Goal: Information Seeking & Learning: Learn about a topic

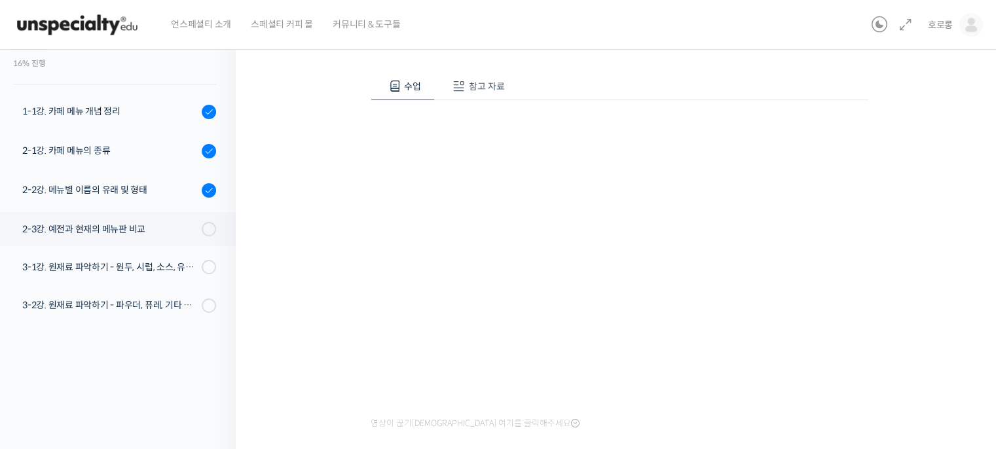
scroll to position [284, 0]
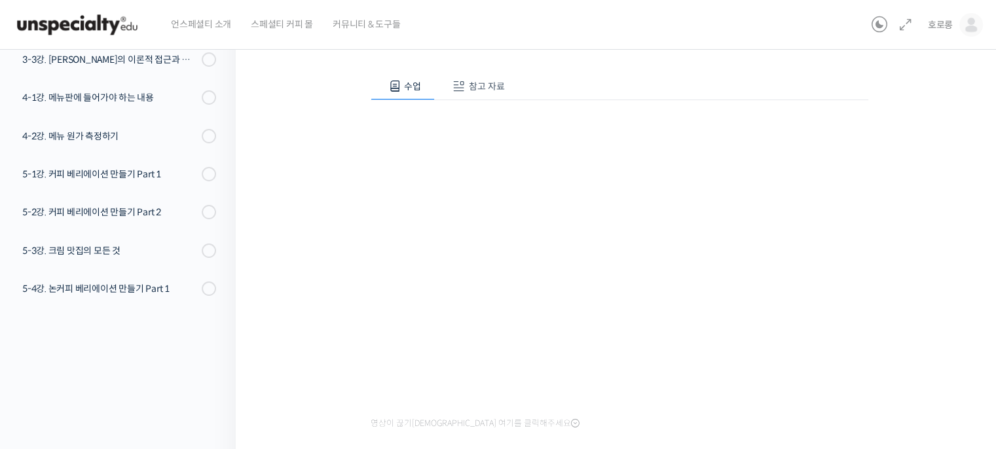
click at [477, 85] on span "참고 자료" at bounding box center [487, 87] width 36 height 12
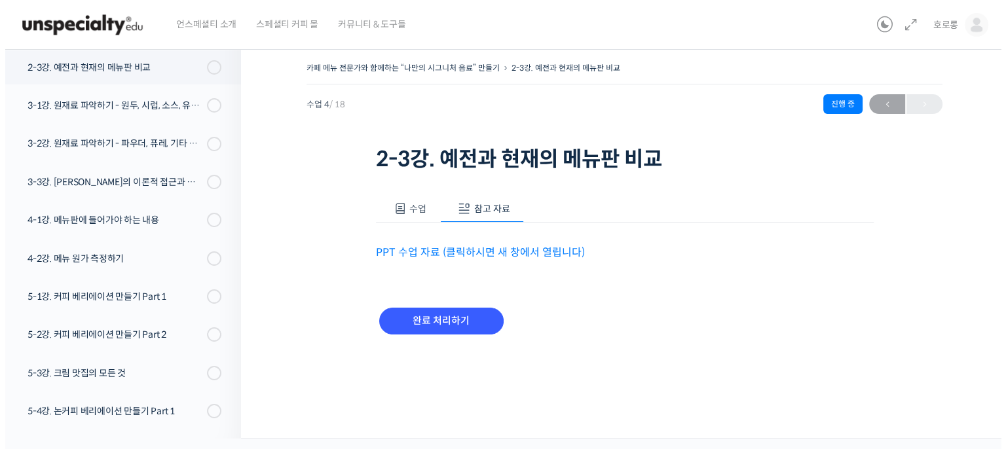
scroll to position [0, 0]
drag, startPoint x: 452, startPoint y: 248, endPoint x: 435, endPoint y: 255, distance: 18.2
click at [435, 255] on link "PPT 수업 자료 (클릭하시면 새 창에서 열립니다)" at bounding box center [479, 253] width 209 height 14
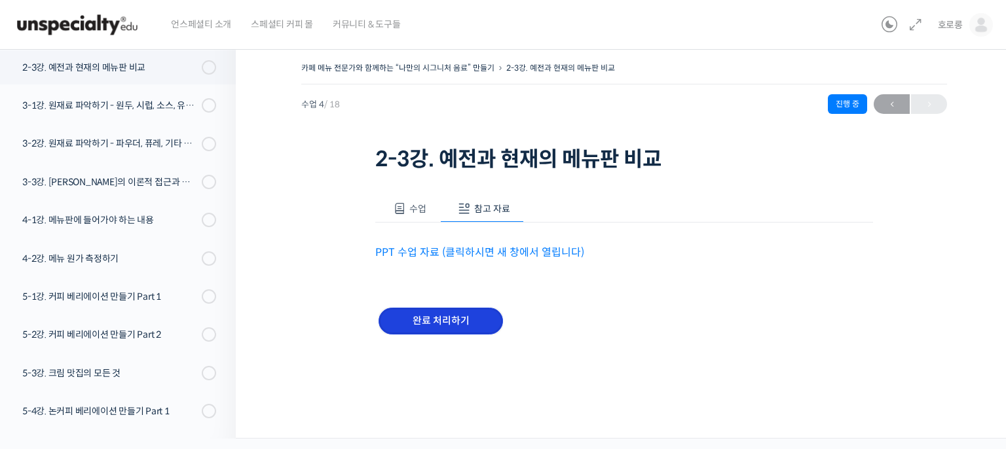
click at [430, 324] on input "완료 처리하기" at bounding box center [441, 321] width 124 height 27
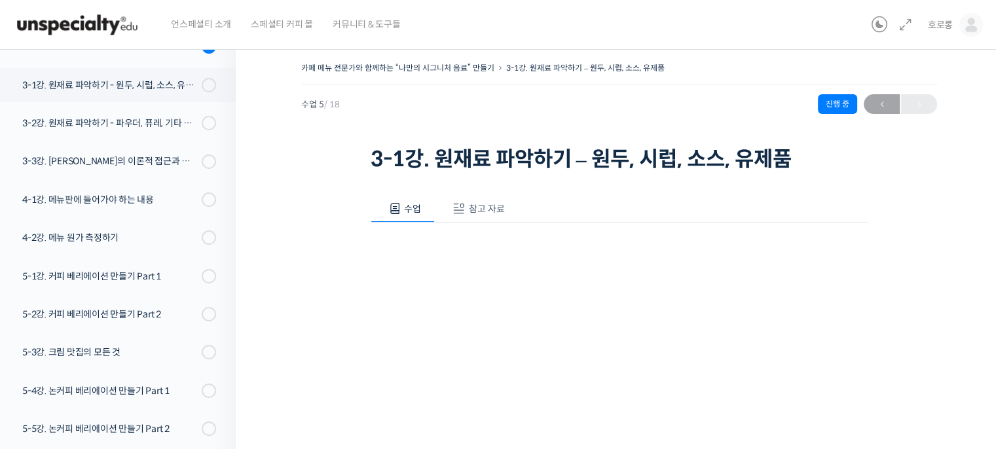
scroll to position [324, 0]
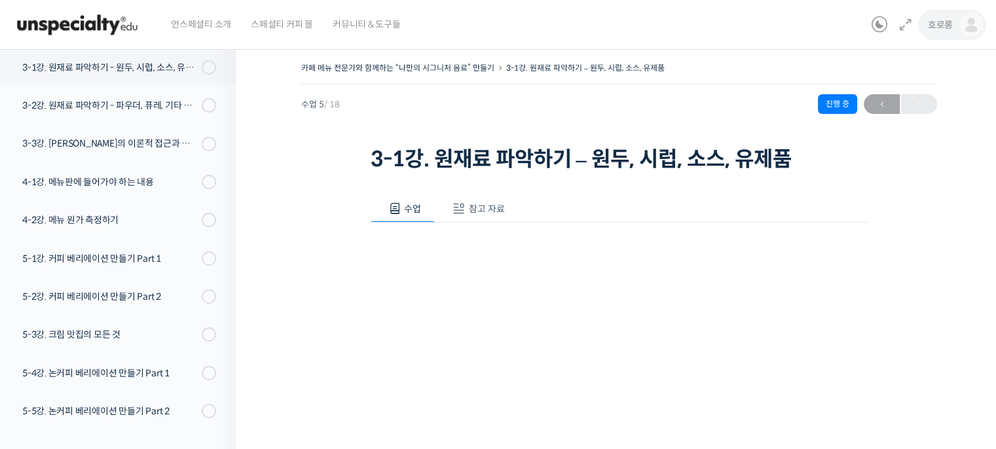
click at [964, 37] on link "호로롱" at bounding box center [955, 25] width 55 height 50
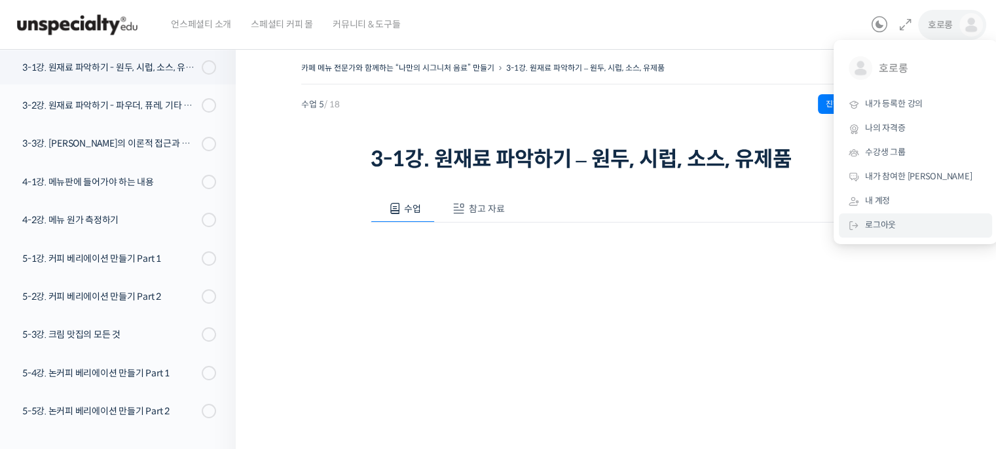
click at [877, 229] on span "로그아웃" at bounding box center [880, 224] width 31 height 11
